Goal: Feedback & Contribution: Contribute content

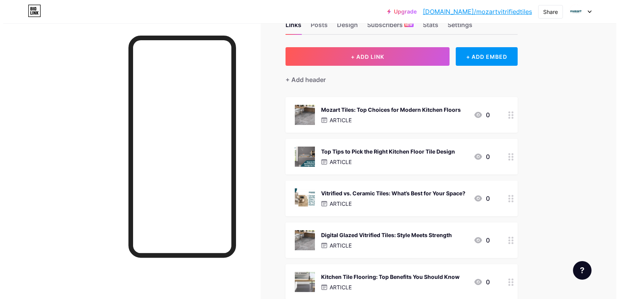
scroll to position [39, 0]
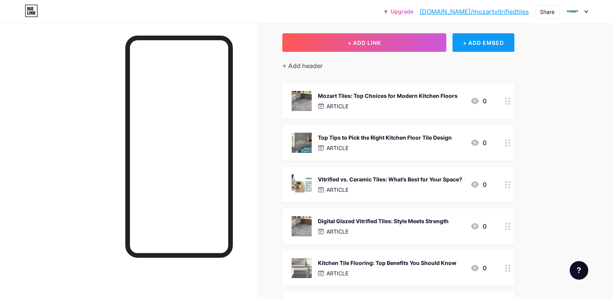
click at [479, 47] on div "+ ADD EMBED" at bounding box center [484, 42] width 62 height 19
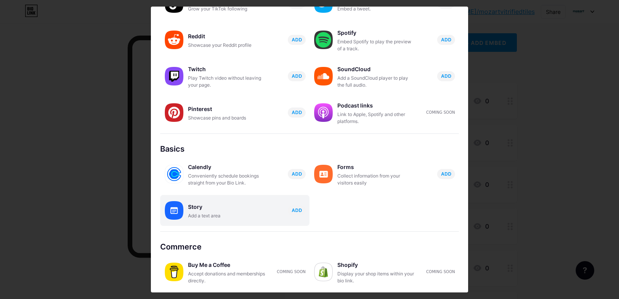
scroll to position [108, 0]
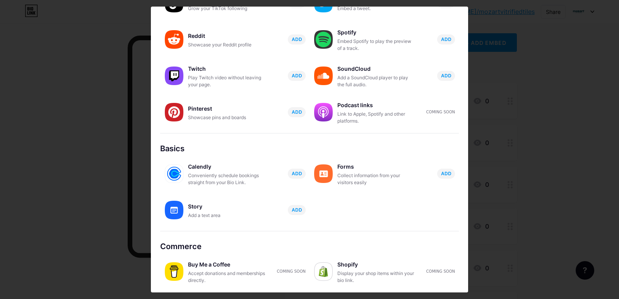
drag, startPoint x: 197, startPoint y: 203, endPoint x: 210, endPoint y: 185, distance: 22.6
click at [197, 203] on div "Story" at bounding box center [226, 206] width 77 height 11
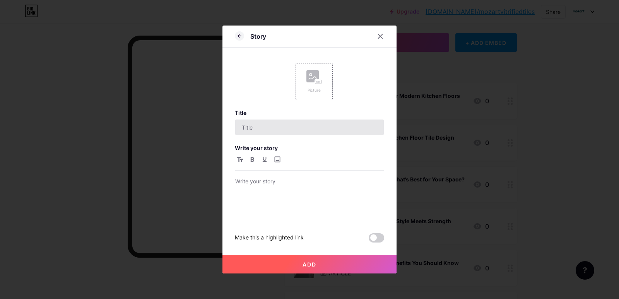
scroll to position [0, 0]
click at [311, 84] on icon at bounding box center [313, 77] width 15 height 14
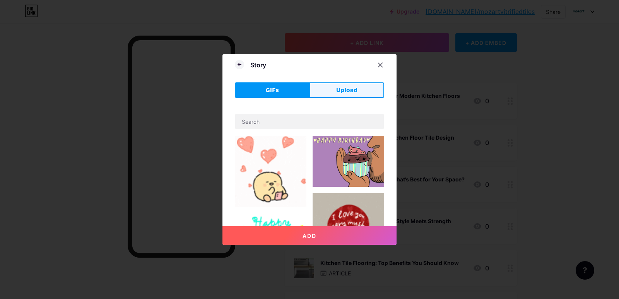
click at [338, 88] on span "Upload" at bounding box center [346, 90] width 21 height 8
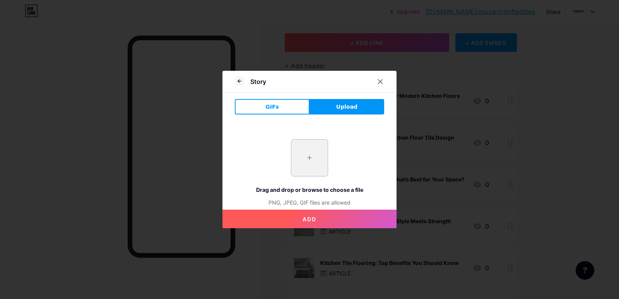
click at [301, 166] on input "file" at bounding box center [309, 158] width 36 height 36
type input "C:\fakepath\imgi_2_.jpeg"
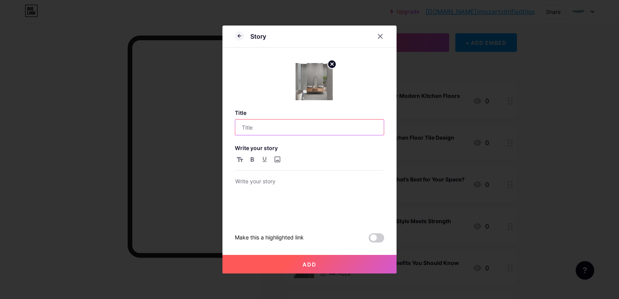
click at [294, 129] on input "text" at bounding box center [309, 127] width 149 height 15
paste input "Stylish Yet Budget-Friendly Bathroom Floor Tile Ideas"
type input "Stylish Yet Budget-Friendly Bathroom Floor Tile Ideas"
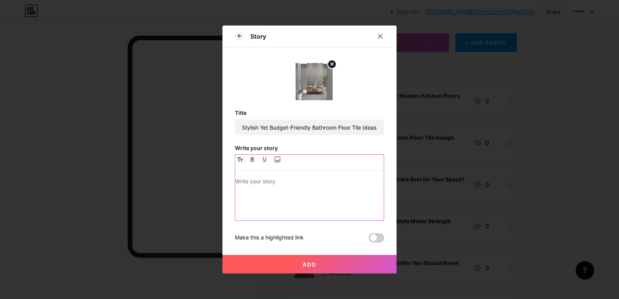
click at [307, 202] on div at bounding box center [309, 199] width 149 height 44
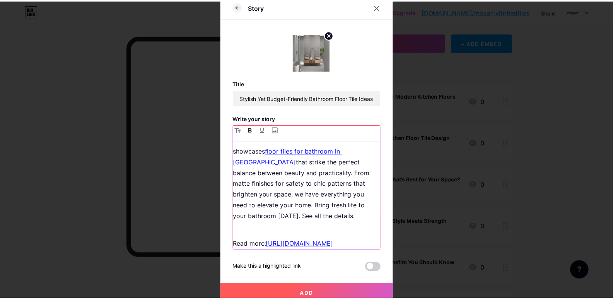
scroll to position [77, 0]
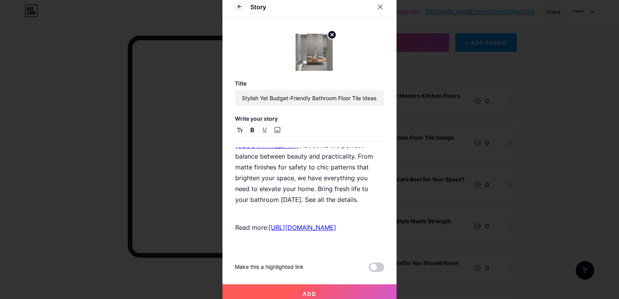
click at [347, 296] on button "Add" at bounding box center [309, 293] width 174 height 19
